Goal: Find specific page/section: Find specific page/section

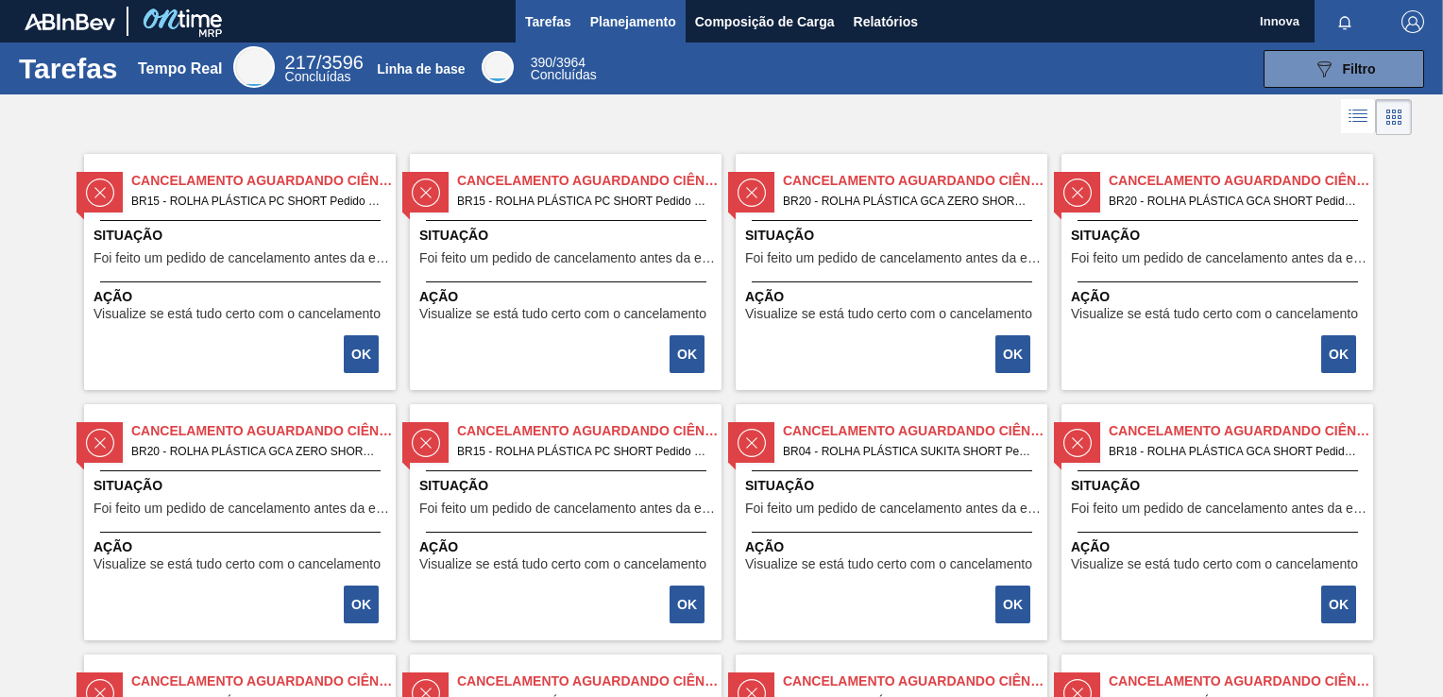
click at [628, 29] on span "Planejamento" at bounding box center [633, 21] width 86 height 23
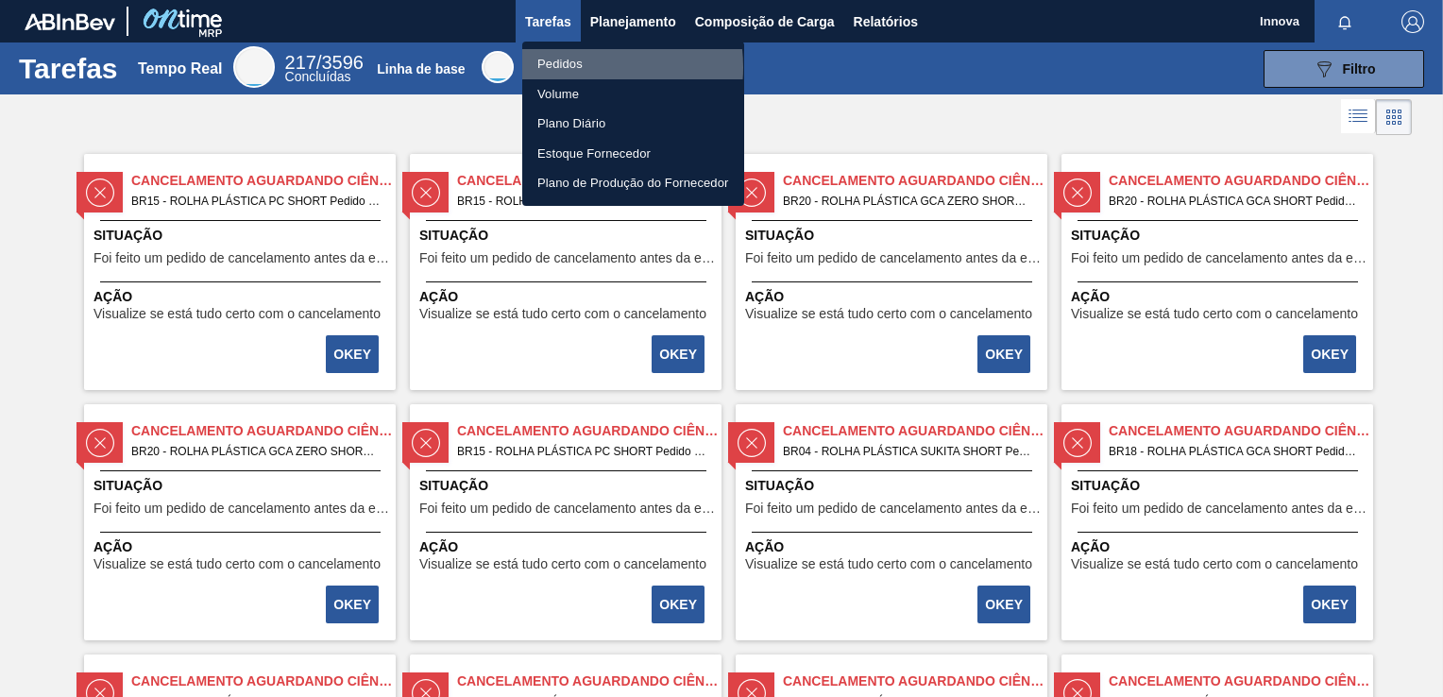
click at [583, 67] on li "Pedidos" at bounding box center [633, 64] width 222 height 30
